Goal: Task Accomplishment & Management: Complete application form

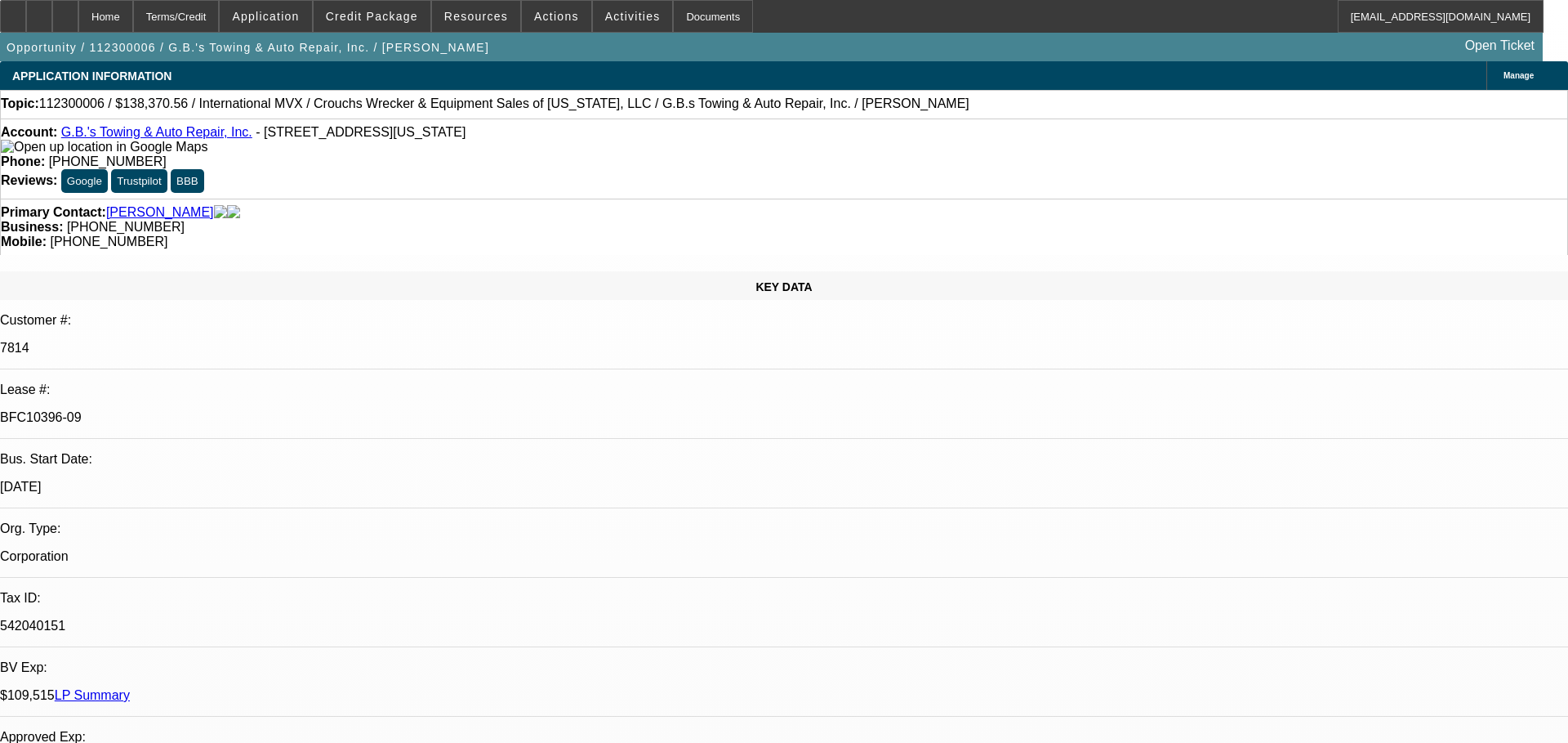
select select "0"
select select "2"
select select "0"
select select "6"
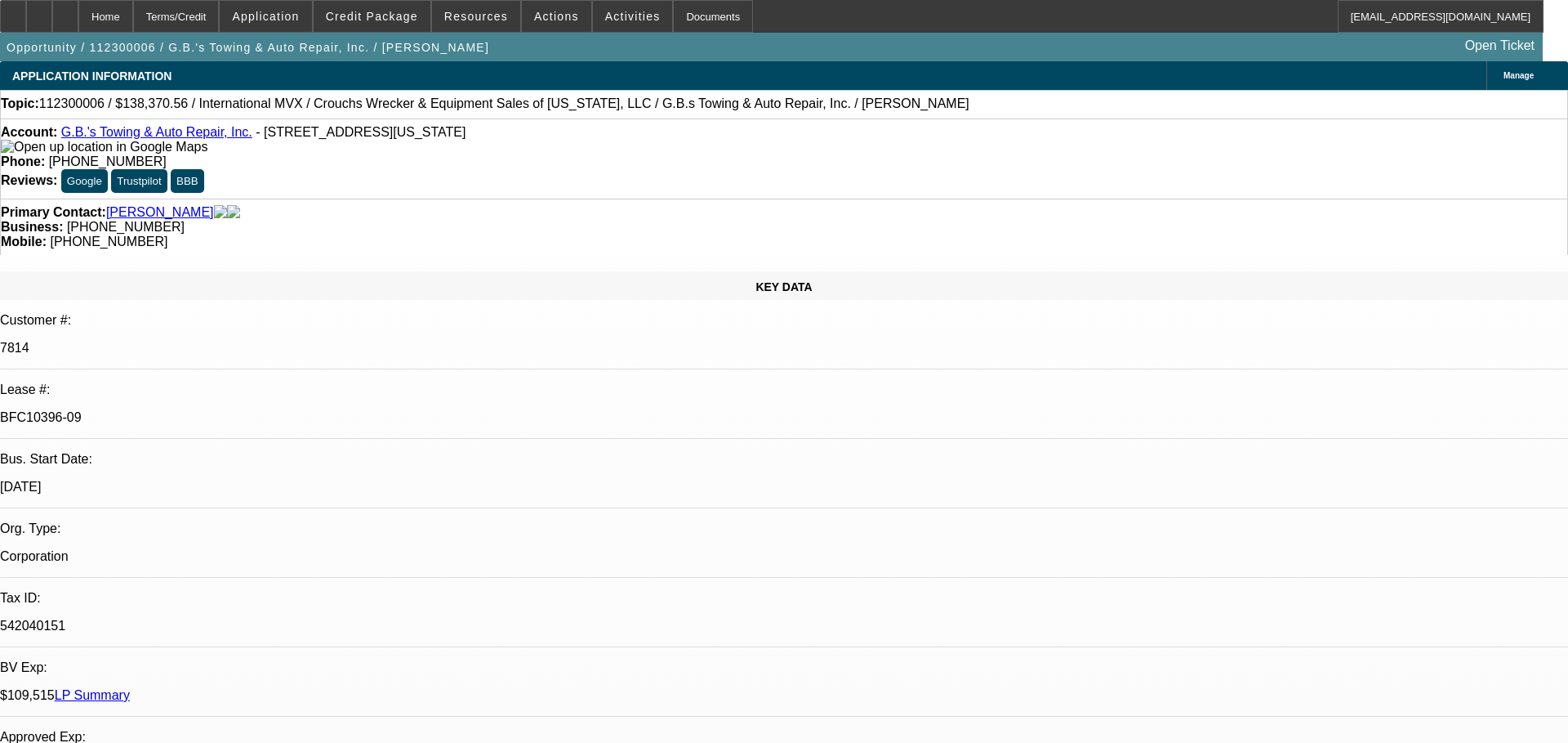
select select "0"
select select "2"
select select "0"
select select "6"
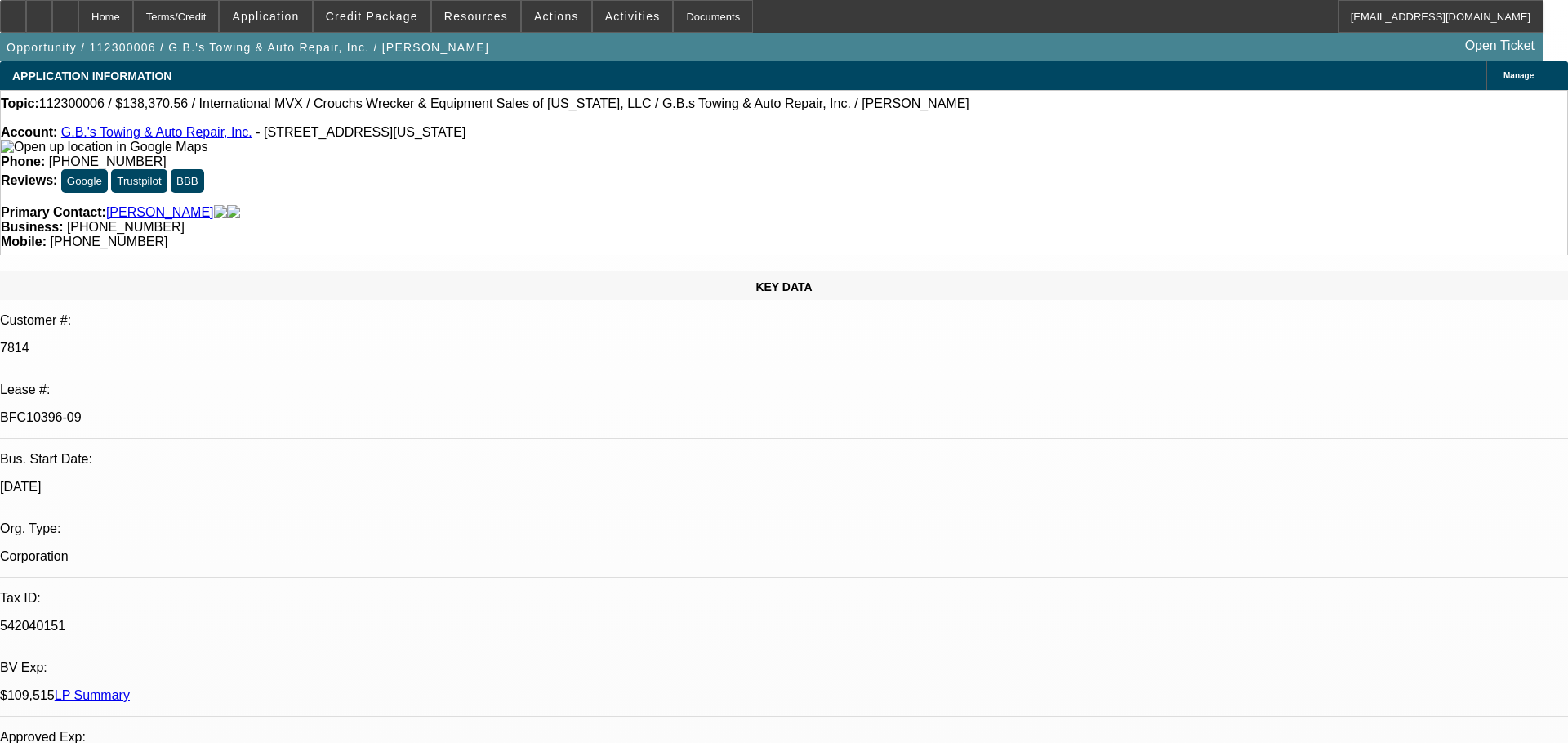
select select "0"
select select "6"
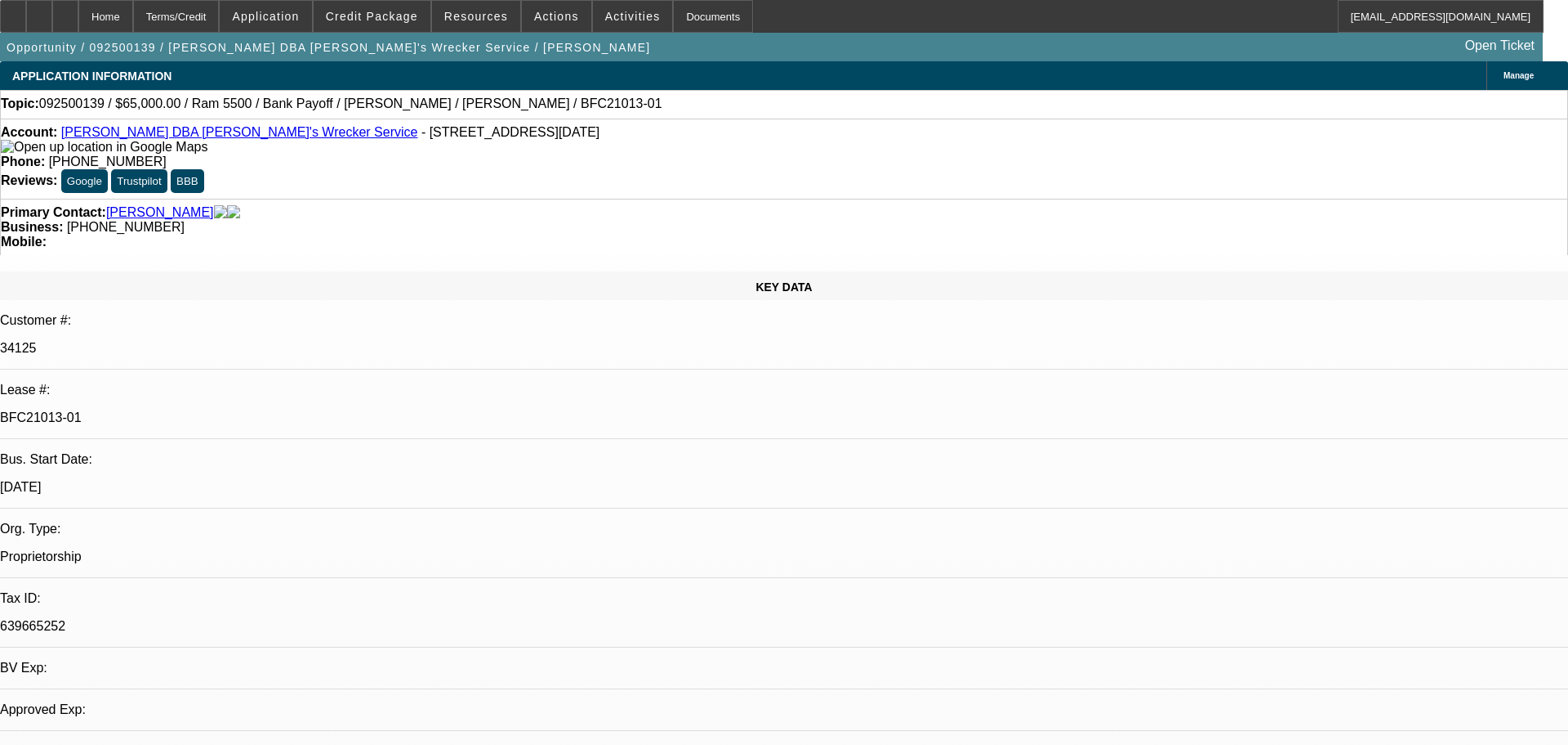
select select "0"
select select "6"
select select "0"
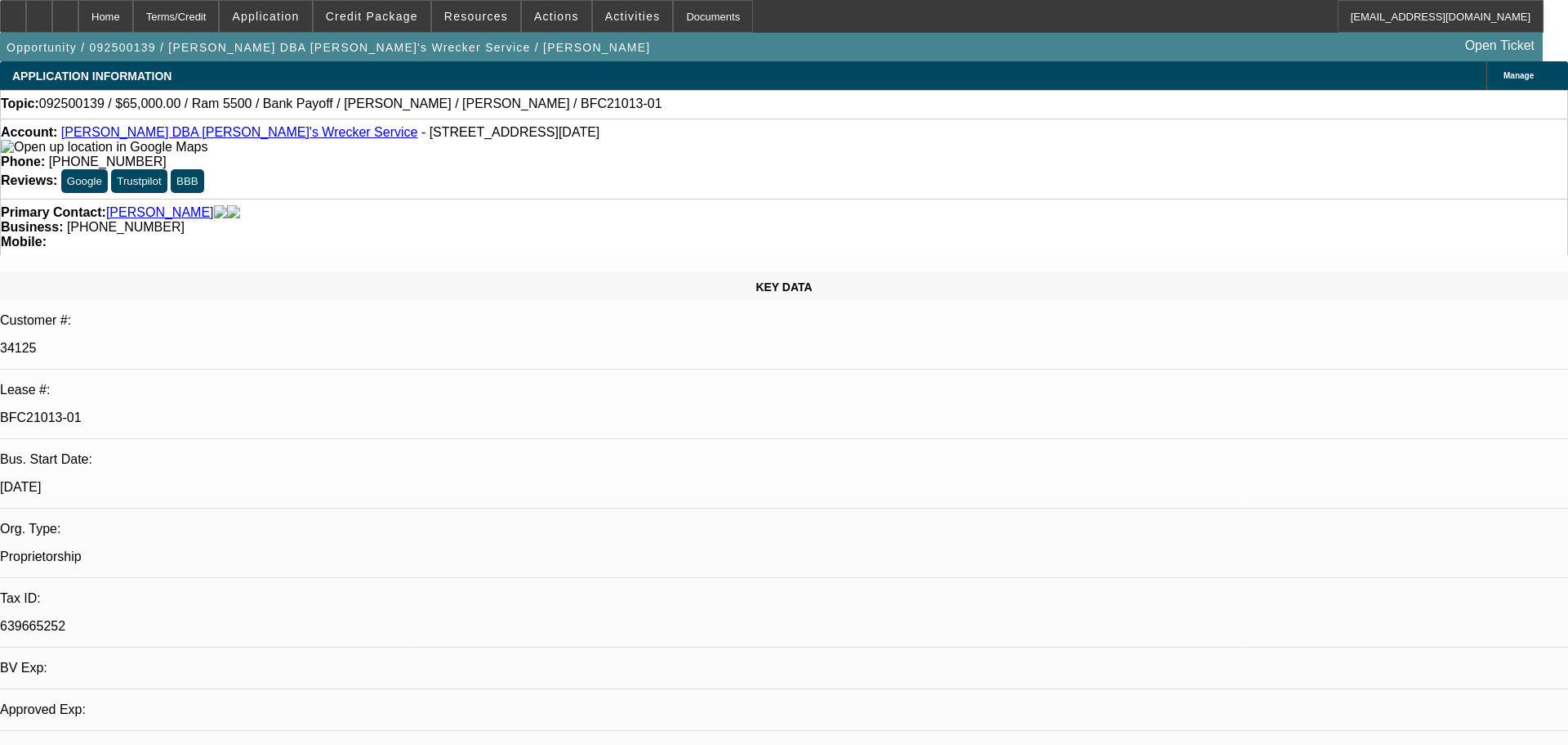
select select "0"
select select "6"
select select "0"
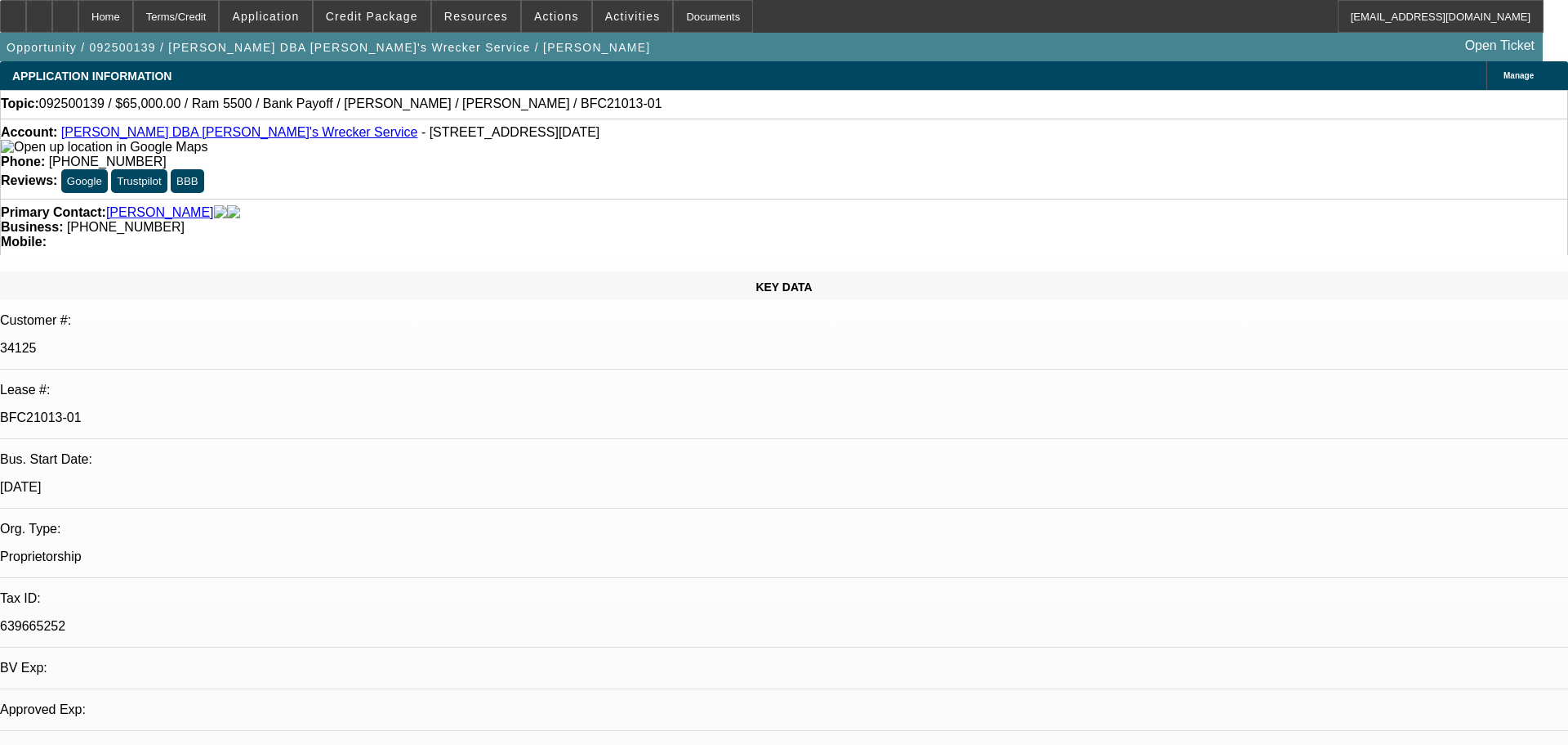
select select "0"
select select "6"
select select "0"
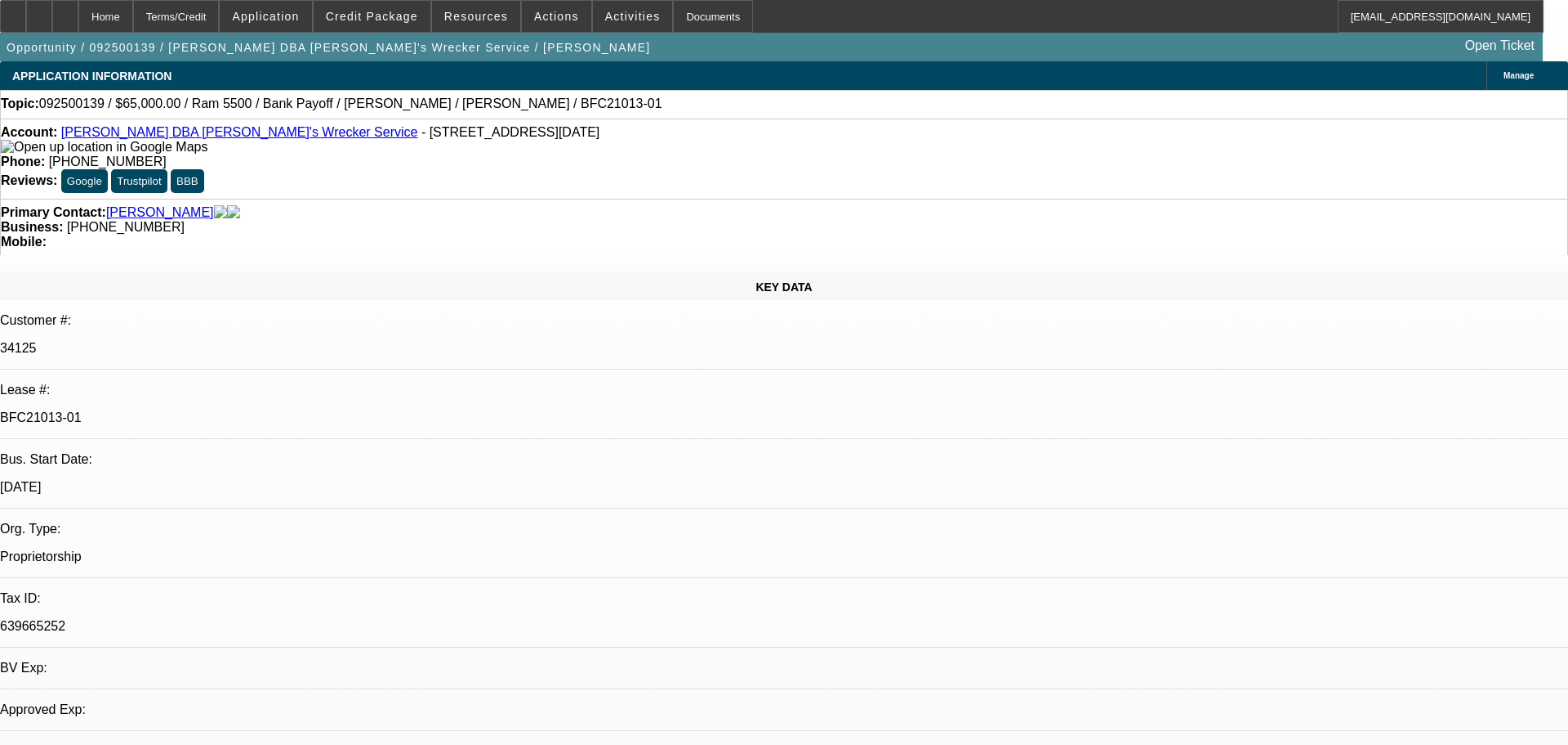
select select "6"
